Goal: Task Accomplishment & Management: Manage account settings

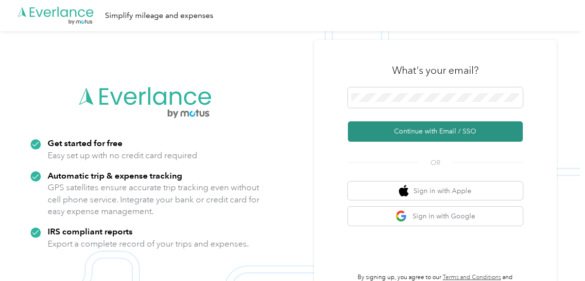
click at [406, 133] on button "Continue with Email / SSO" at bounding box center [435, 131] width 175 height 20
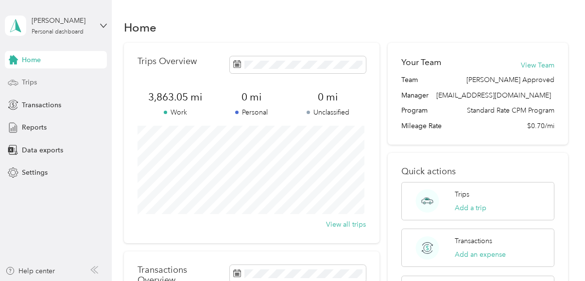
click at [42, 81] on div "Trips" at bounding box center [56, 82] width 102 height 17
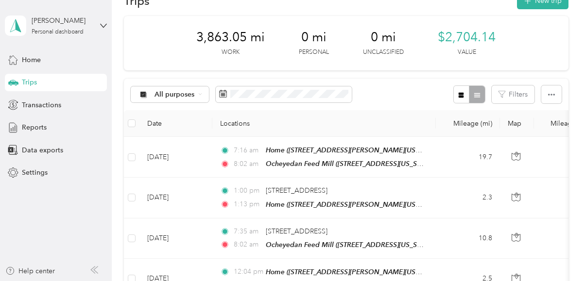
scroll to position [49, 0]
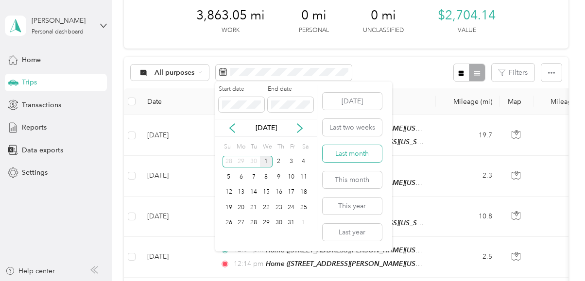
click at [344, 150] on button "Last month" at bounding box center [352, 153] width 59 height 17
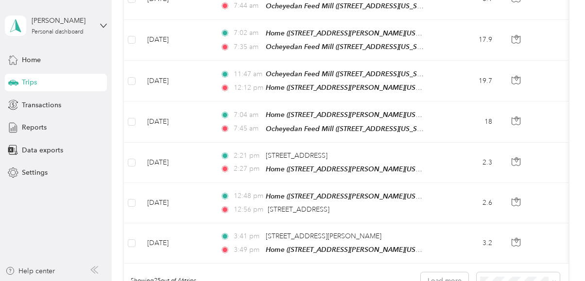
scroll to position [1052, 0]
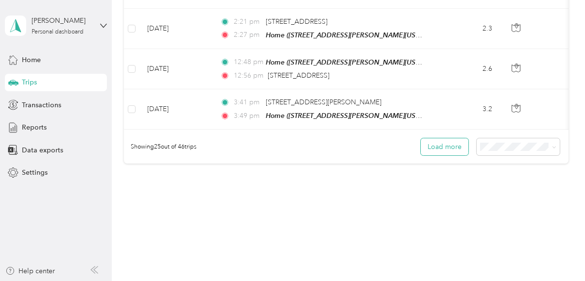
click at [451, 138] on button "Load more" at bounding box center [445, 146] width 48 height 17
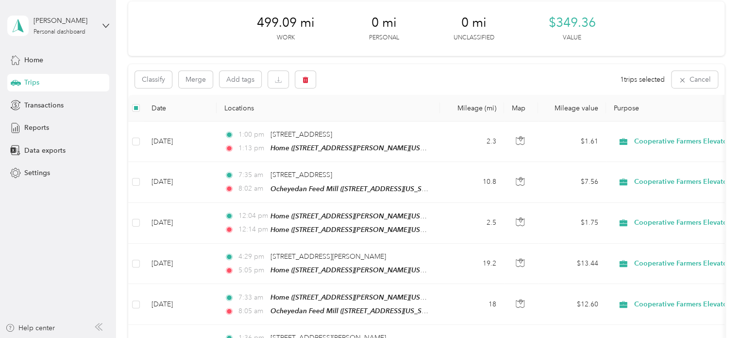
scroll to position [0, 0]
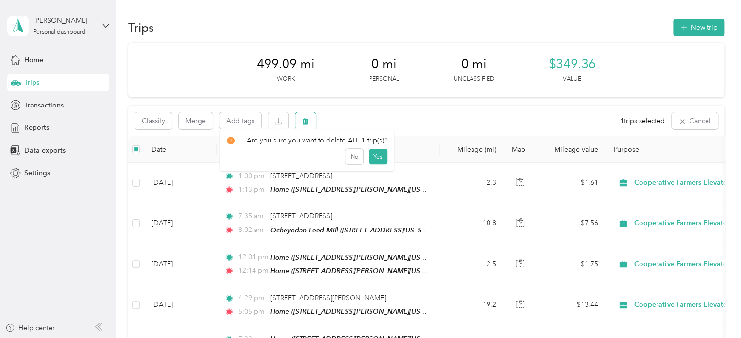
click at [307, 120] on icon "button" at bounding box center [306, 121] width 6 height 6
click at [376, 162] on button "Yes" at bounding box center [377, 162] width 19 height 16
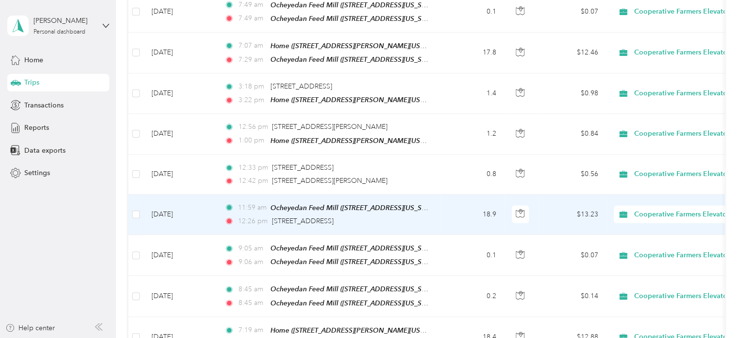
scroll to position [1214, 0]
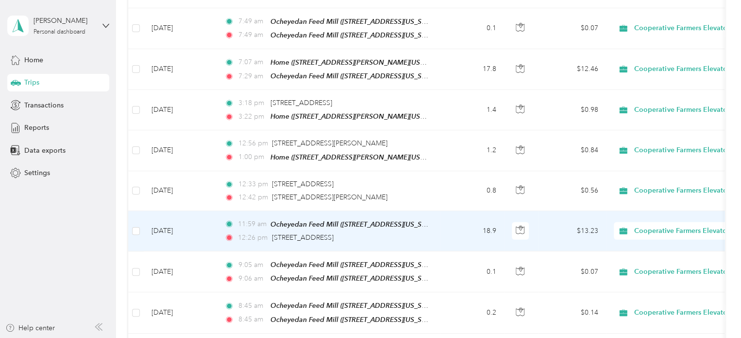
click at [180, 211] on td "Sep 11, 2025" at bounding box center [180, 231] width 73 height 40
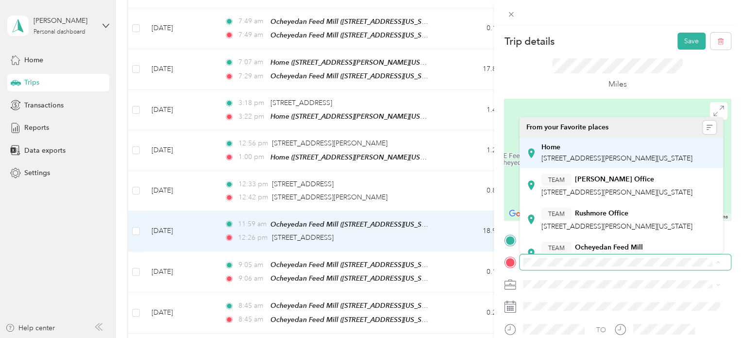
click at [558, 160] on span "2191 Eleanor Street, Worthington, Minnesota, United States" at bounding box center [617, 158] width 151 height 8
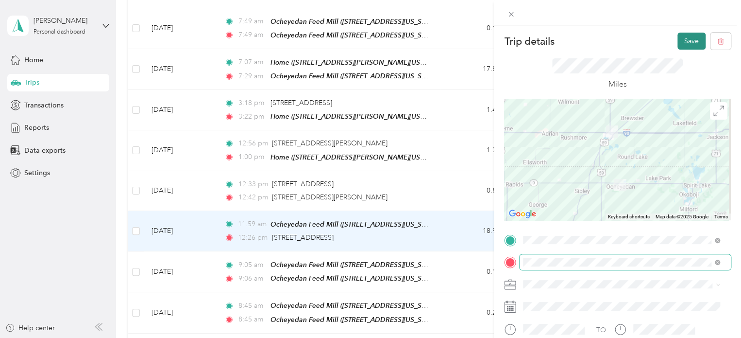
click at [584, 44] on button "Save" at bounding box center [692, 41] width 28 height 17
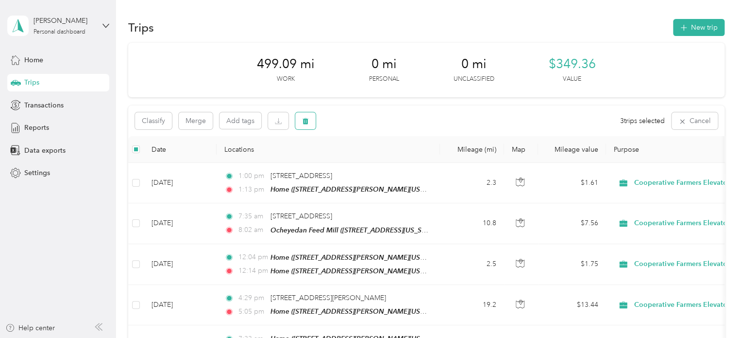
click at [309, 118] on button "button" at bounding box center [305, 120] width 20 height 17
click at [374, 157] on button "Yes" at bounding box center [377, 162] width 19 height 16
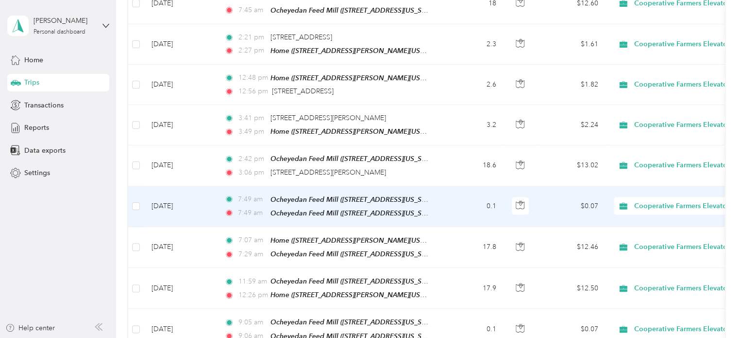
scroll to position [1020, 0]
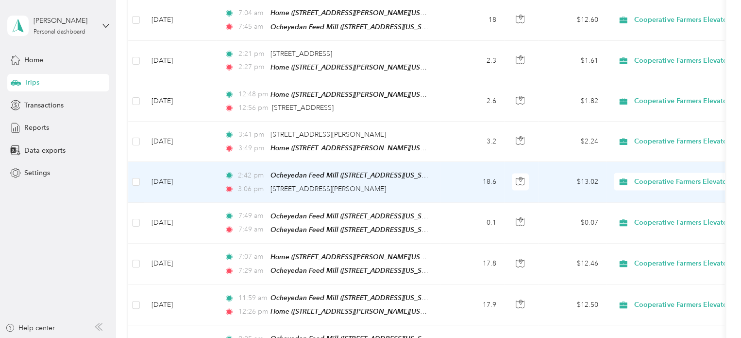
click at [183, 162] on td "Sep 15, 2025" at bounding box center [180, 182] width 73 height 40
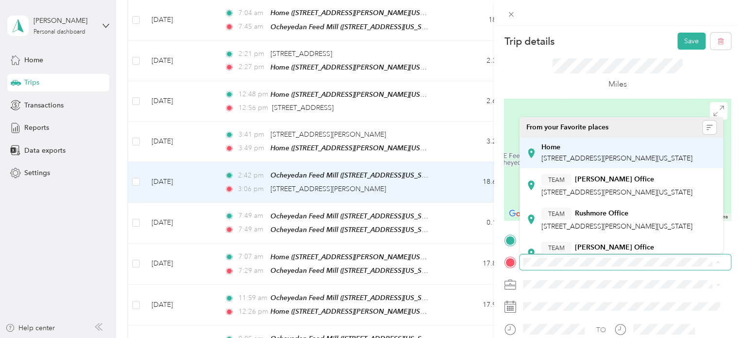
click at [575, 159] on span "2191 Eleanor Street, Worthington, Minnesota, United States" at bounding box center [617, 158] width 151 height 8
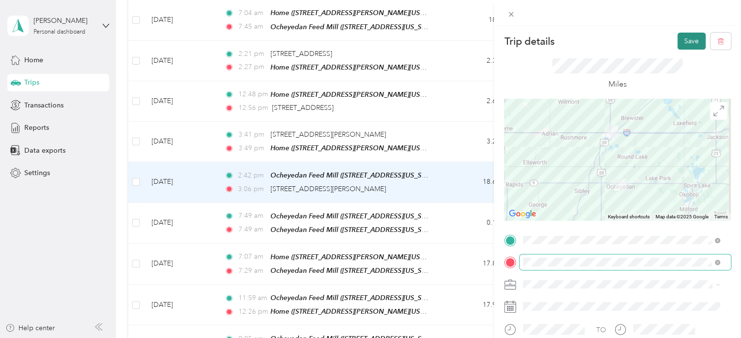
click at [584, 44] on button "Save" at bounding box center [692, 41] width 28 height 17
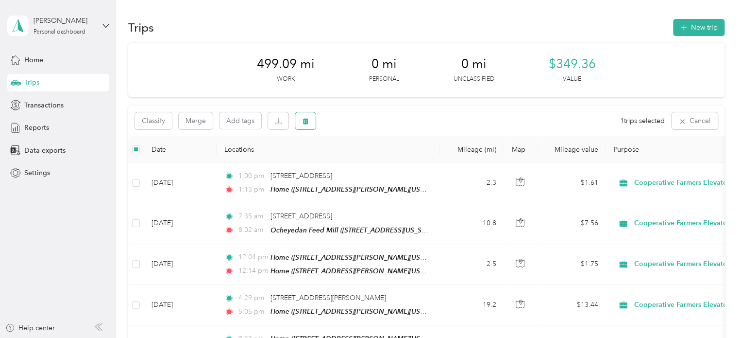
click at [307, 121] on icon "button" at bounding box center [306, 121] width 6 height 6
click at [372, 159] on button "Yes" at bounding box center [377, 162] width 19 height 16
click at [309, 124] on button "button" at bounding box center [305, 120] width 20 height 17
click at [379, 161] on button "Yes" at bounding box center [377, 162] width 19 height 16
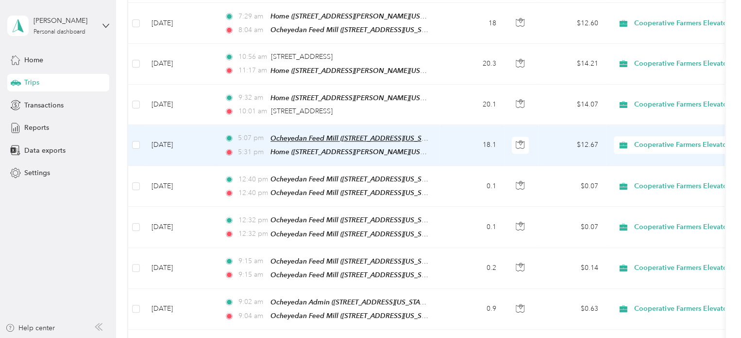
scroll to position [437, 0]
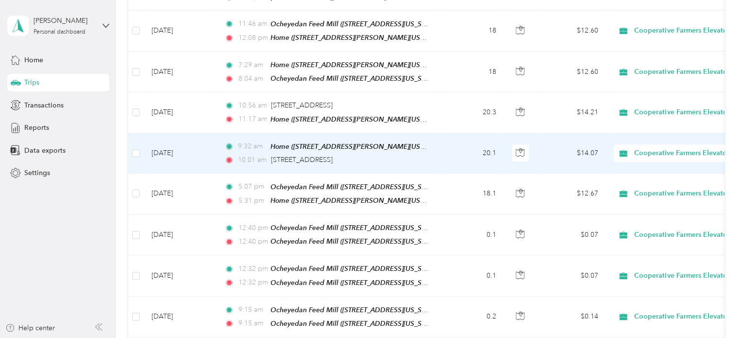
click at [140, 143] on td at bounding box center [136, 153] width 16 height 40
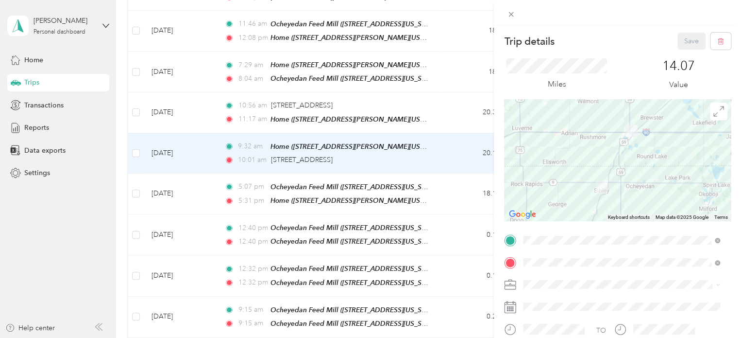
click at [137, 144] on div "Trip details Save This trip cannot be edited because it is either under review,…" at bounding box center [370, 169] width 741 height 338
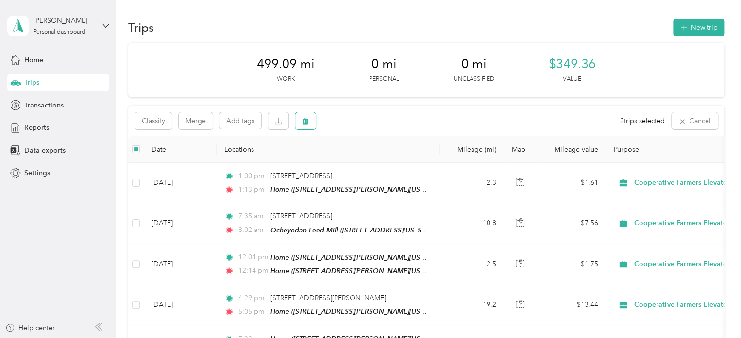
click at [307, 122] on icon "button" at bounding box center [306, 121] width 6 height 6
click at [370, 162] on button "Yes" at bounding box center [377, 162] width 19 height 16
click at [301, 117] on button "button" at bounding box center [305, 120] width 20 height 17
click at [378, 161] on button "Yes" at bounding box center [377, 162] width 19 height 16
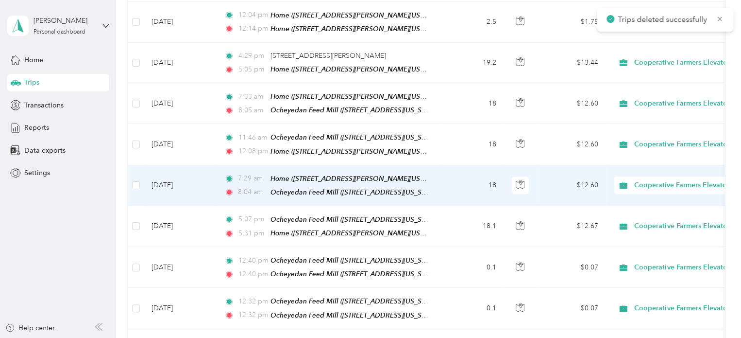
scroll to position [194, 0]
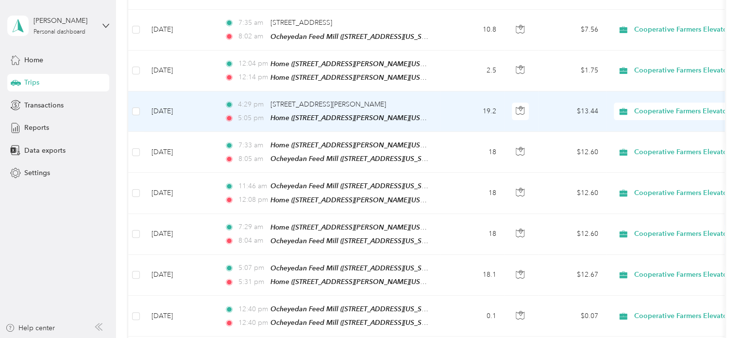
click at [266, 102] on span "4:29 pm" at bounding box center [252, 104] width 28 height 11
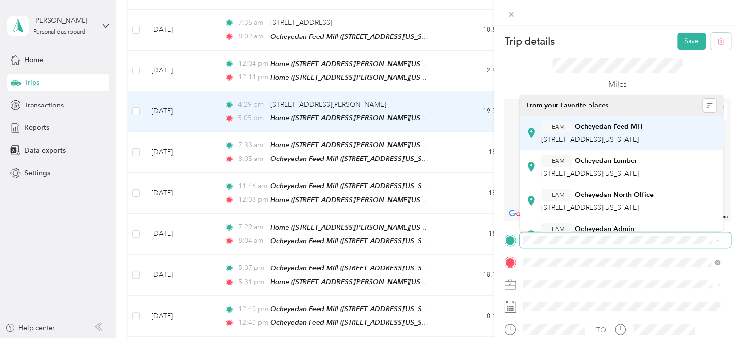
click at [584, 133] on div "TEAM Ocheyedan Feed Mill 6383 Railroad Street, 51354, Ocheyedan, Iowa, United S…" at bounding box center [593, 132] width 102 height 24
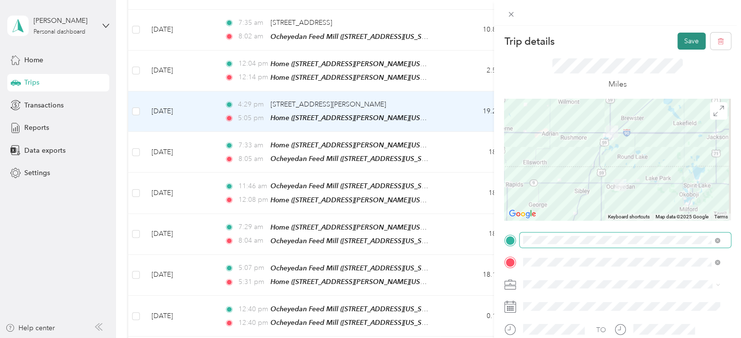
click at [584, 42] on button "Save" at bounding box center [692, 41] width 28 height 17
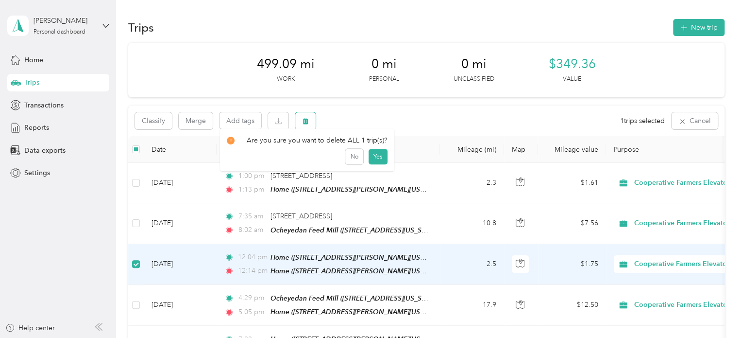
click at [307, 122] on icon "button" at bounding box center [306, 121] width 6 height 6
click at [376, 164] on button "Yes" at bounding box center [377, 162] width 19 height 16
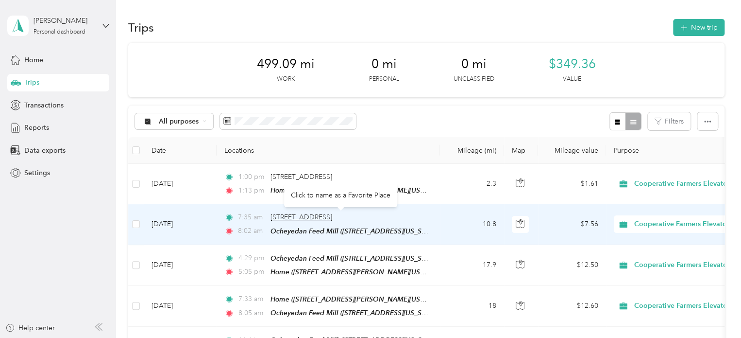
click at [301, 215] on span "34256 310th St, Worthington, MN 56187, USA" at bounding box center [302, 217] width 62 height 8
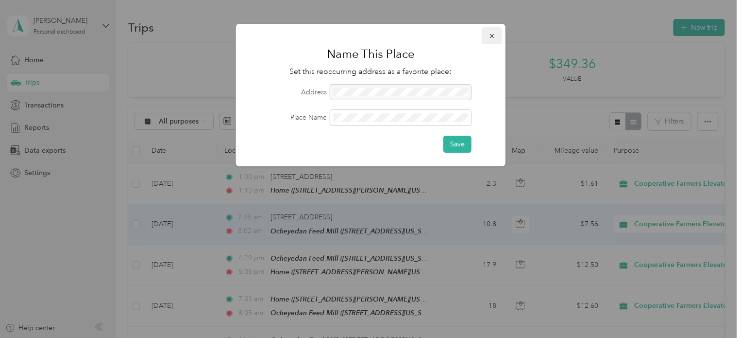
click at [492, 34] on icon "button" at bounding box center [492, 36] width 7 height 7
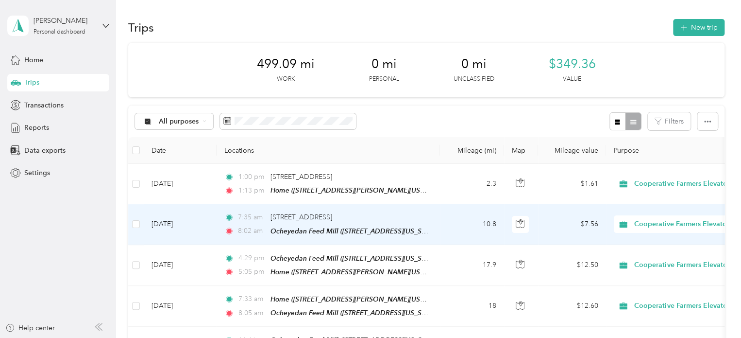
click at [183, 221] on td "Sep 30, 2025" at bounding box center [180, 224] width 73 height 40
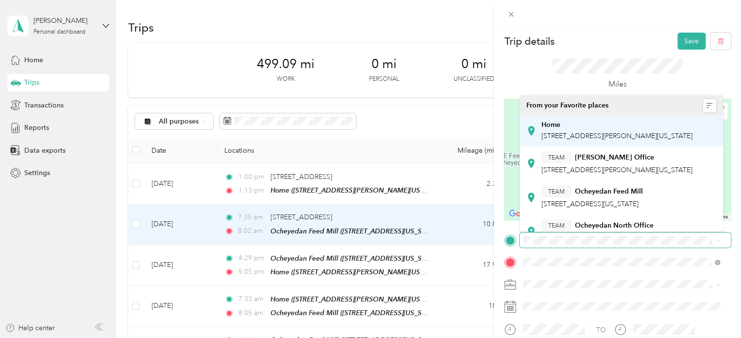
click at [571, 135] on span "2191 Eleanor Street, Worthington, Minnesota, United States" at bounding box center [617, 136] width 151 height 8
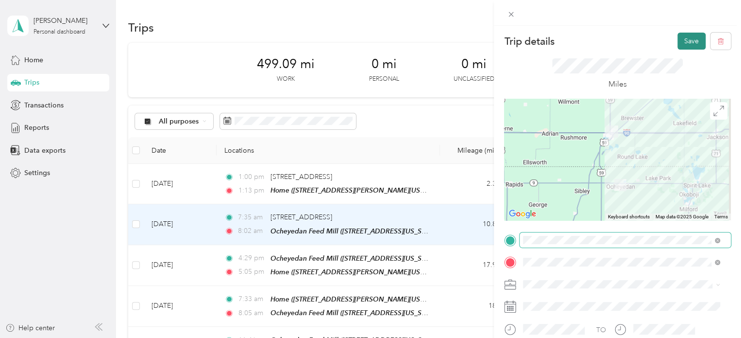
click at [584, 45] on button "Save" at bounding box center [692, 41] width 28 height 17
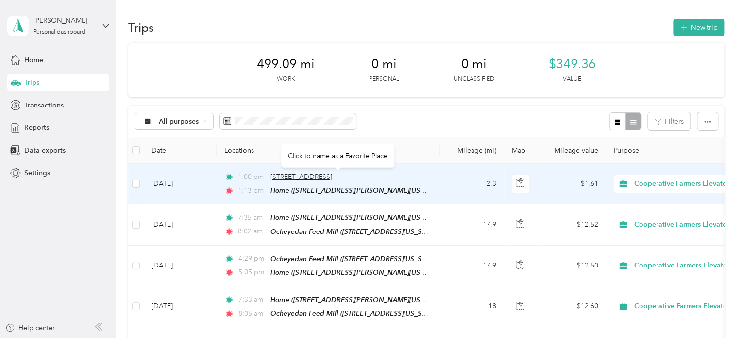
click at [332, 176] on span "628 10th Ave, Worthington, MN 56187, USA" at bounding box center [302, 176] width 62 height 8
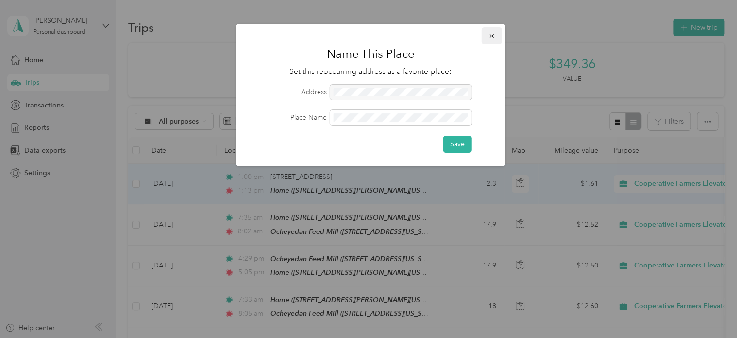
click at [492, 31] on button "button" at bounding box center [492, 35] width 20 height 17
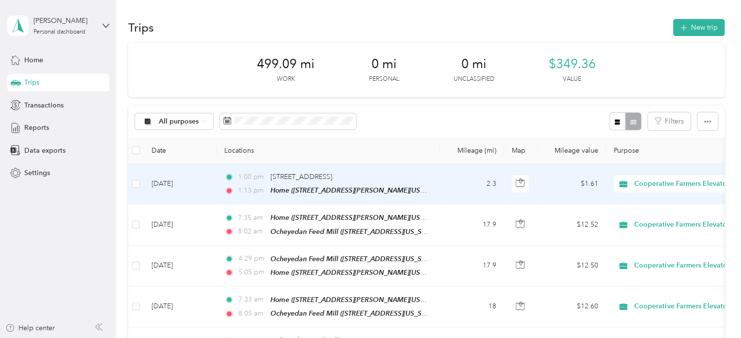
click at [183, 182] on td "Sep 30, 2025" at bounding box center [180, 184] width 73 height 40
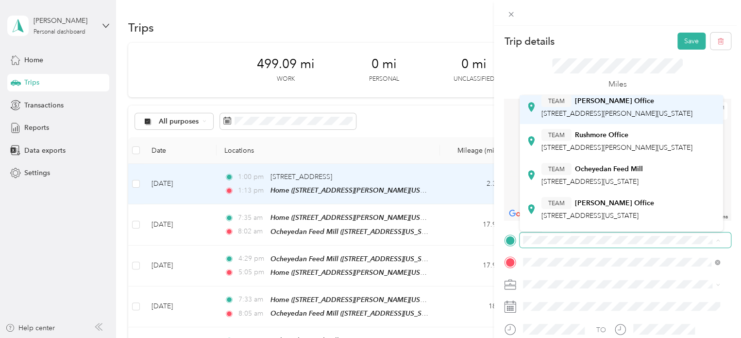
scroll to position [70, 0]
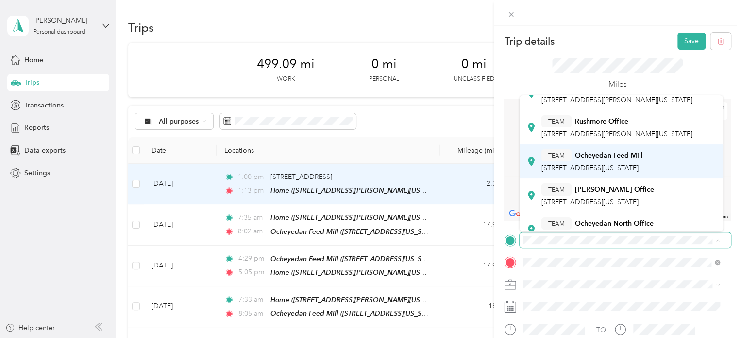
click at [584, 160] on strong "Ocheyedan Feed Mill" at bounding box center [609, 155] width 68 height 9
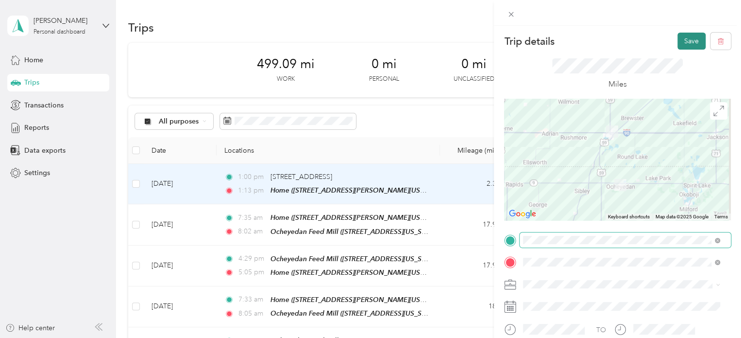
click at [584, 42] on button "Save" at bounding box center [692, 41] width 28 height 17
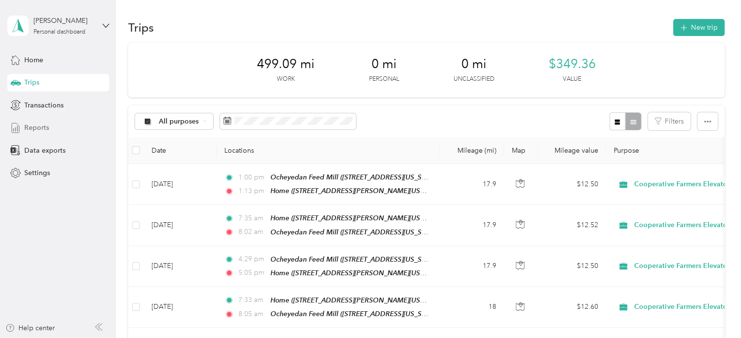
click at [48, 126] on span "Reports" at bounding box center [36, 127] width 25 height 10
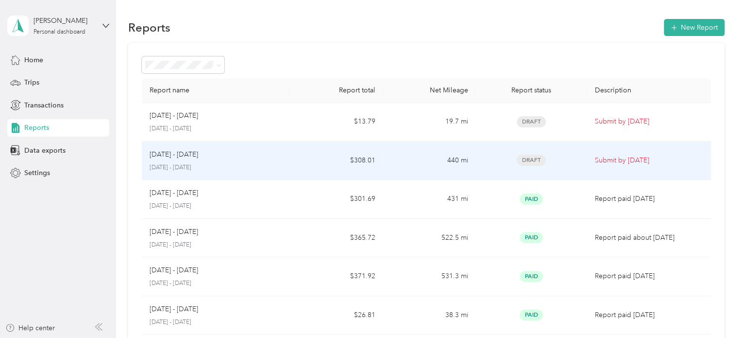
click at [199, 161] on div "Sep 1 - 30, 2025 September 1 - 30, 2025" at bounding box center [216, 160] width 133 height 23
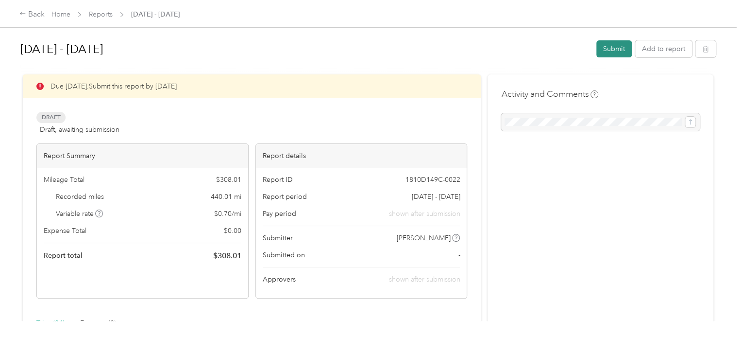
click at [584, 46] on button "Submit" at bounding box center [614, 48] width 35 height 17
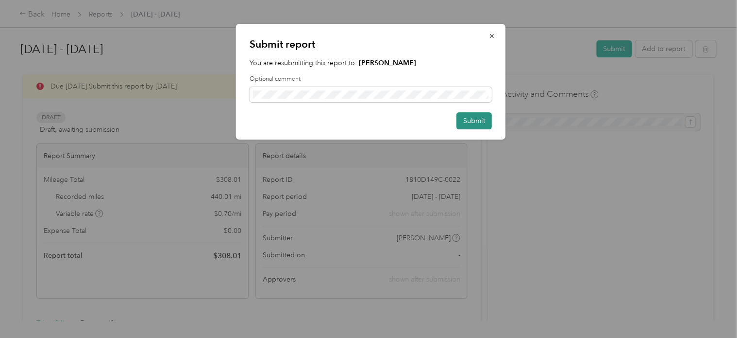
click at [462, 119] on button "Submit" at bounding box center [474, 120] width 35 height 17
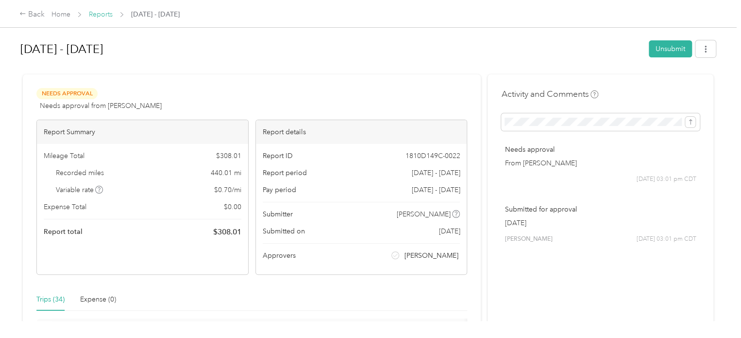
click at [99, 15] on link "Reports" at bounding box center [101, 14] width 24 height 8
